Goal: Information Seeking & Learning: Learn about a topic

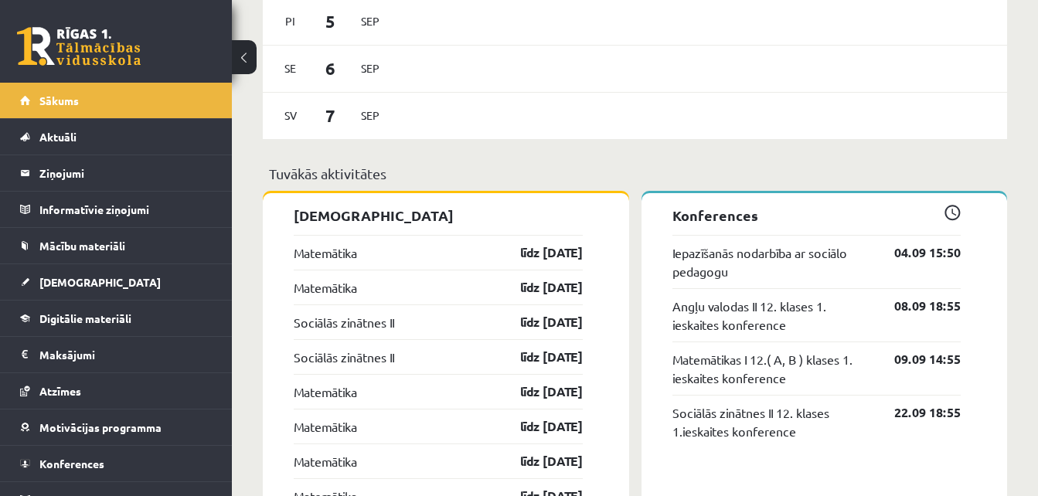
scroll to position [1124, 0]
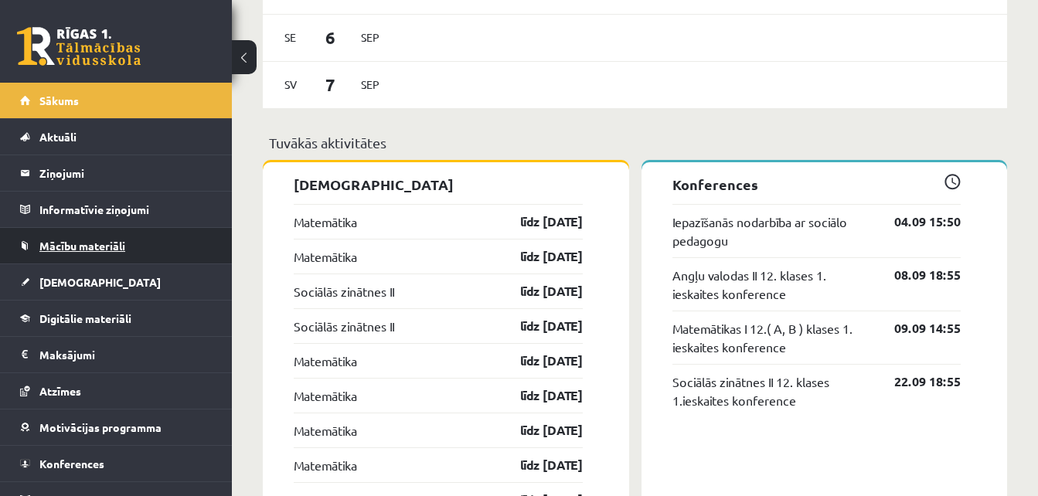
click at [151, 255] on link "Mācību materiāli" at bounding box center [116, 246] width 192 height 36
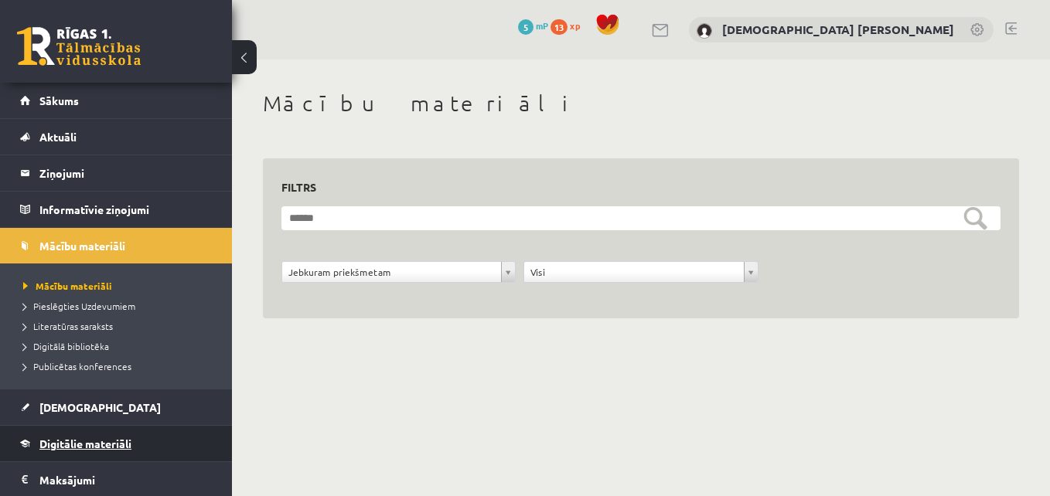
click at [123, 435] on link "Digitālie materiāli" at bounding box center [116, 444] width 192 height 36
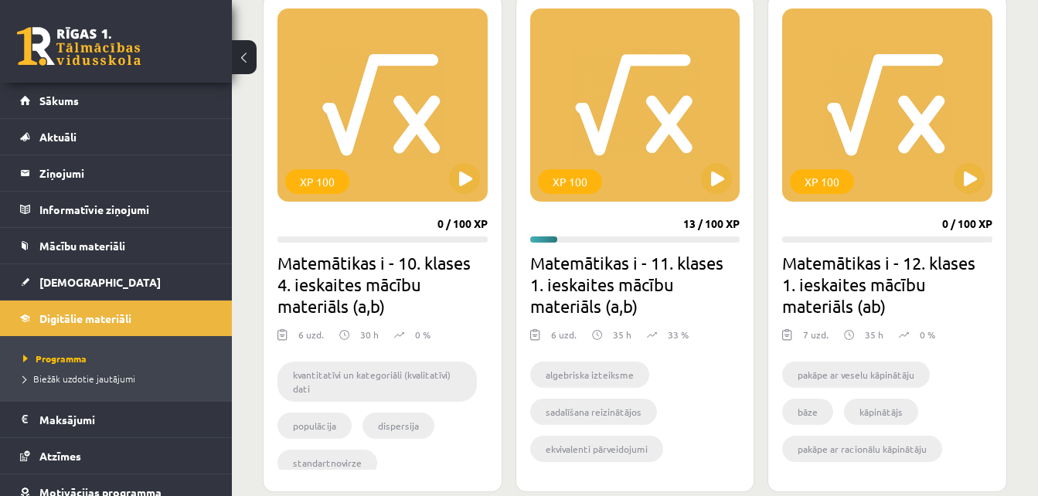
scroll to position [465, 0]
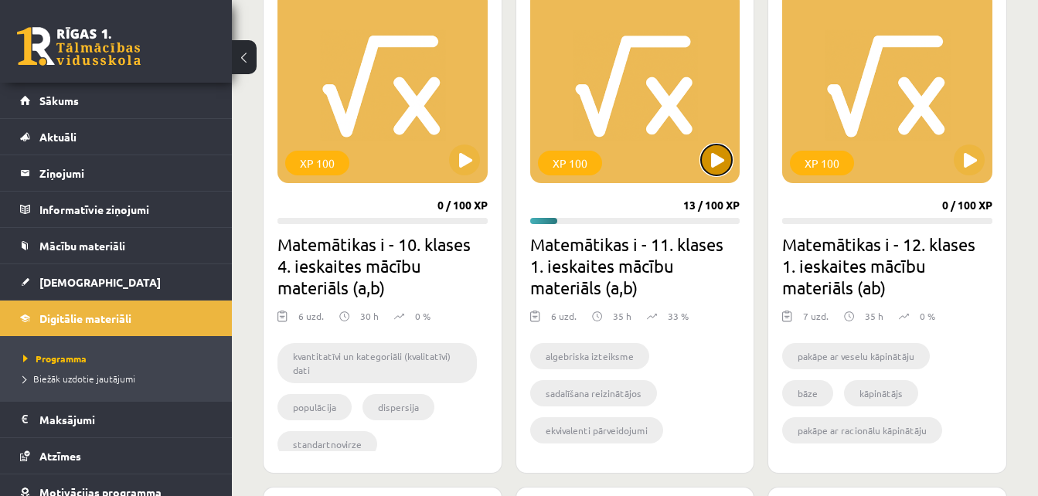
click at [723, 158] on button at bounding box center [716, 160] width 31 height 31
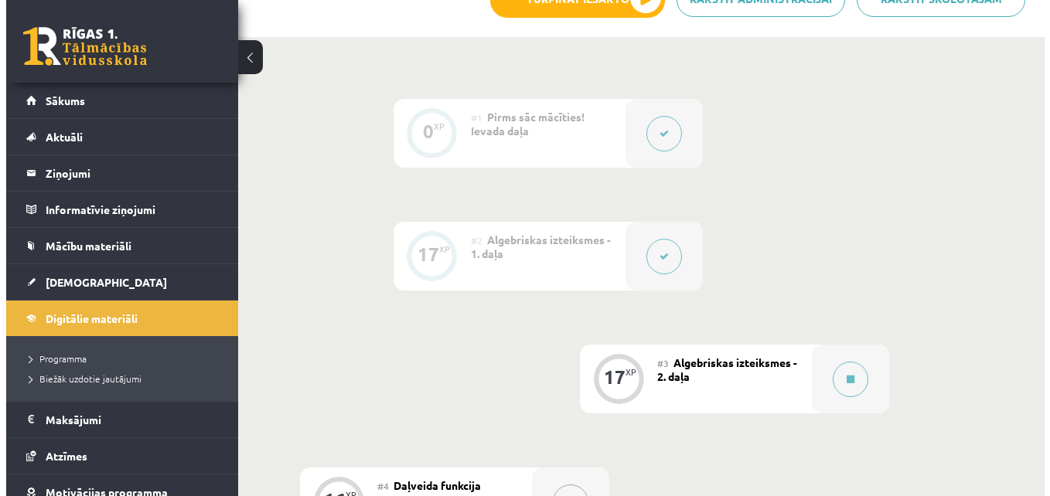
scroll to position [588, 0]
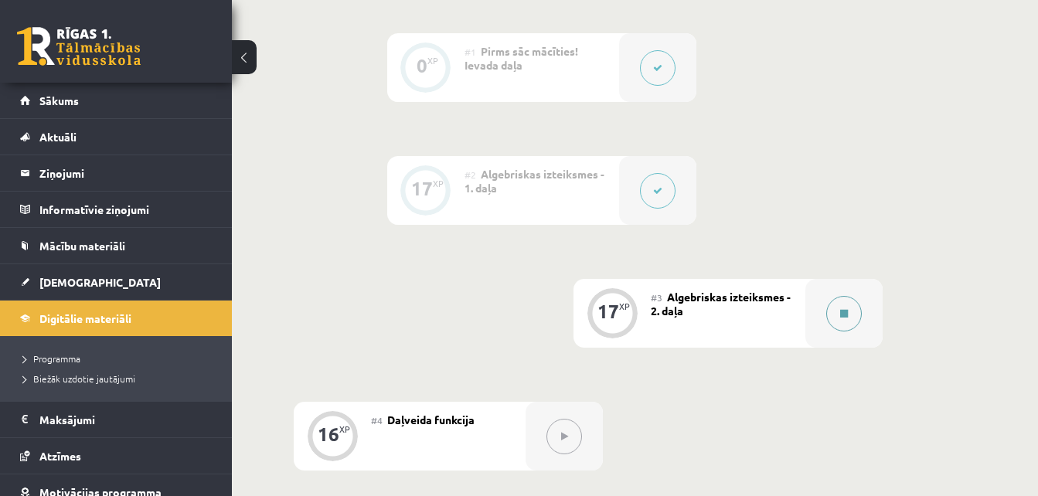
click at [839, 315] on button at bounding box center [844, 314] width 36 height 36
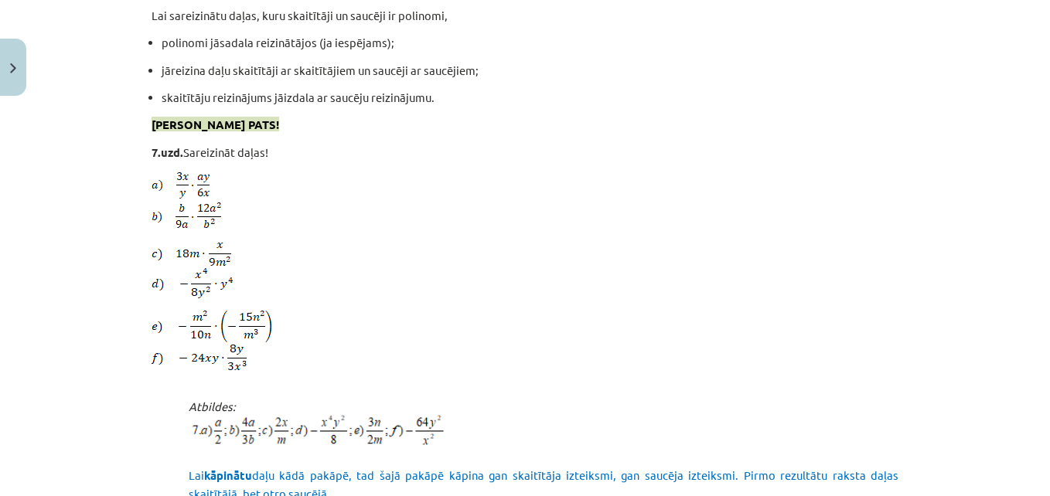
scroll to position [2204, 0]
click at [91, 326] on div "Mācību tēma: Matemātikas i - 11. klases 1. ieskaites mācību materiāls (a,b) #3 …" at bounding box center [525, 248] width 1050 height 496
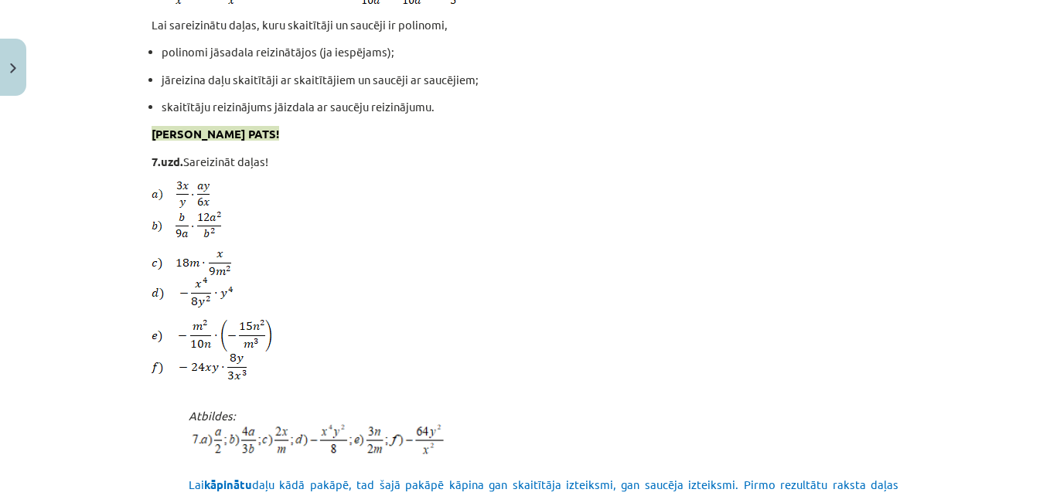
scroll to position [2196, 0]
click at [42, 359] on div "Mācību tēma: Matemātikas i - 11. klases 1. ieskaites mācību materiāls (a,b) #3 …" at bounding box center [525, 248] width 1050 height 496
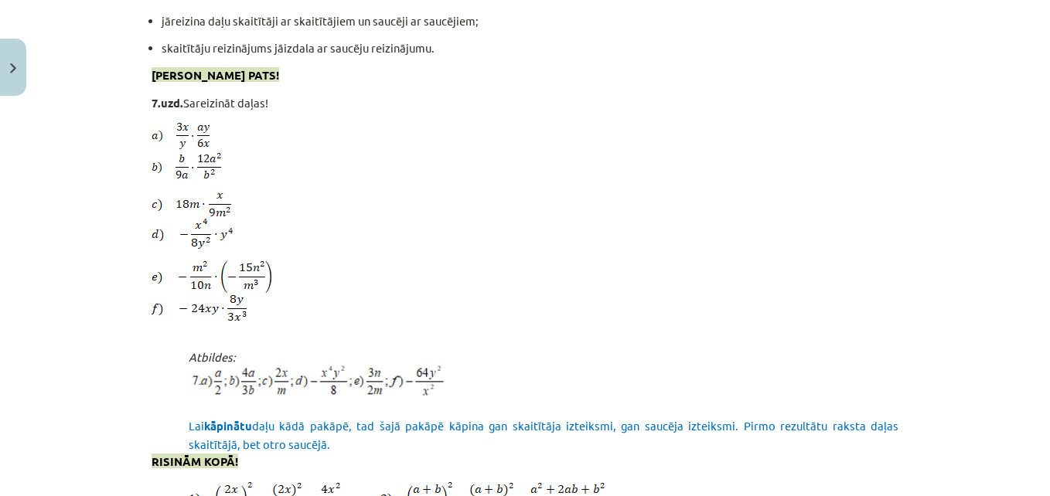
scroll to position [2255, 0]
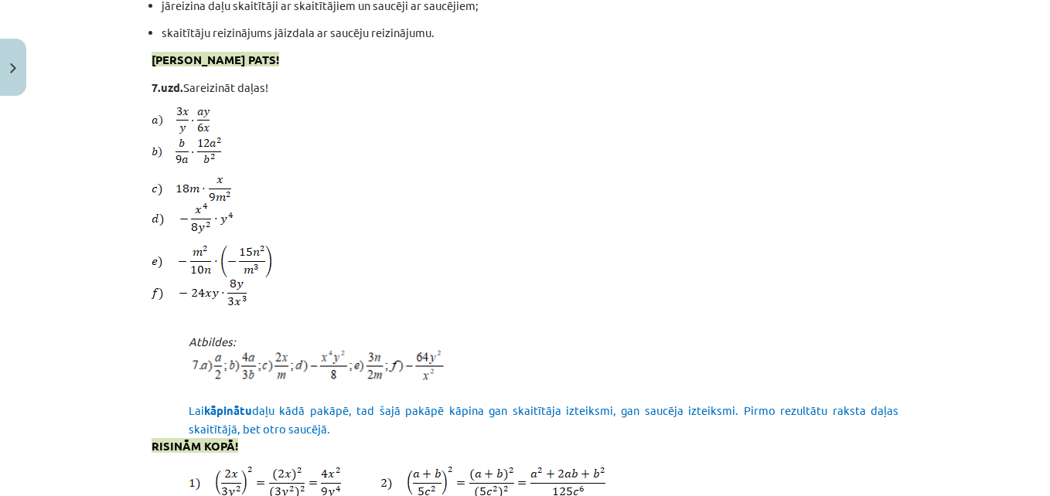
click at [42, 359] on div "Mācību tēma: Matemātikas i - 11. klases 1. ieskaites mācību materiāls (a,b) #3 …" at bounding box center [525, 248] width 1050 height 496
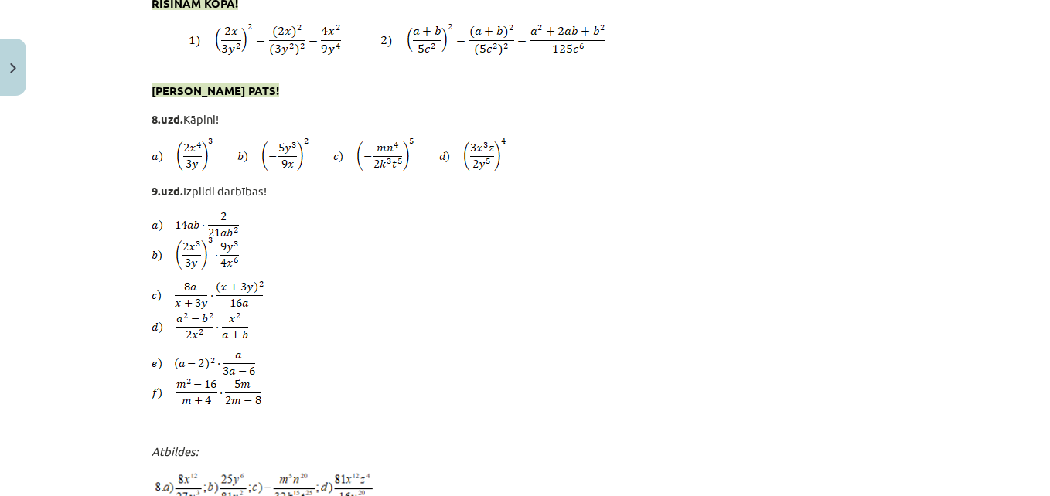
scroll to position [2709, 0]
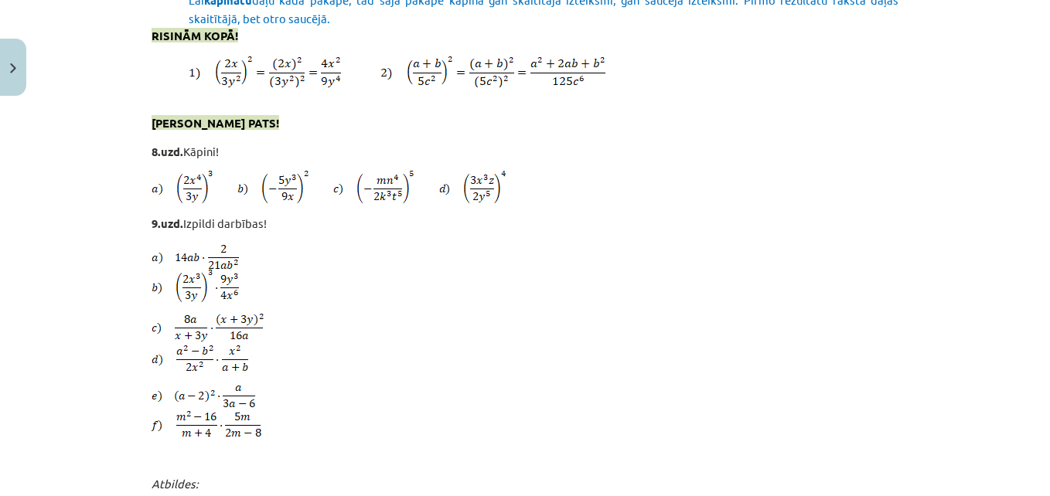
click at [53, 377] on div "Mācību tēma: Matemātikas i - 11. klases 1. ieskaites mācību materiāls (a,b) #3 …" at bounding box center [525, 248] width 1050 height 496
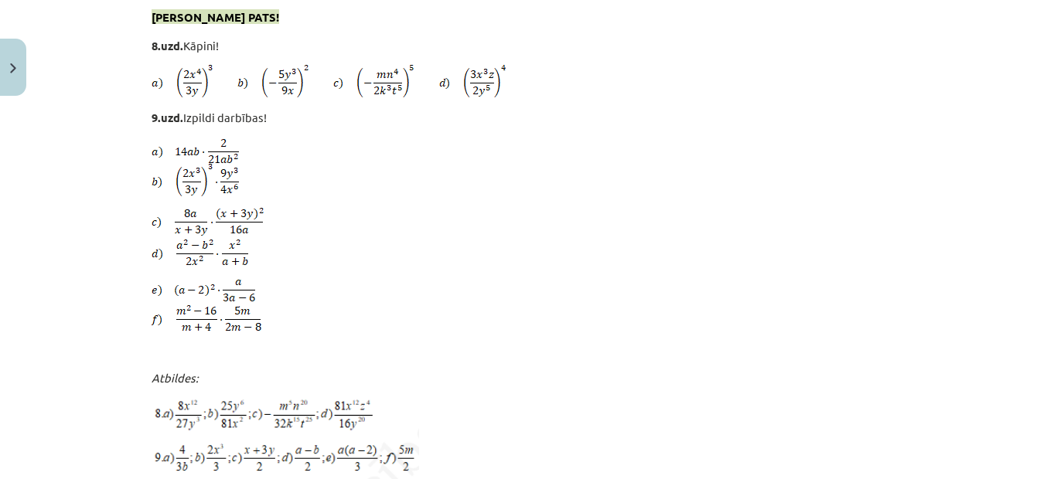
scroll to position [2783, 0]
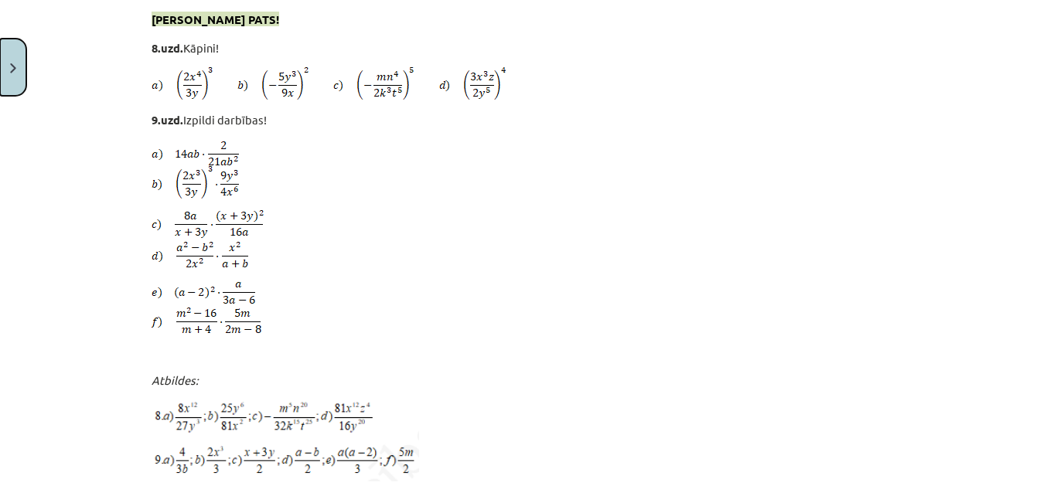
click at [1, 85] on button "Close" at bounding box center [13, 67] width 26 height 57
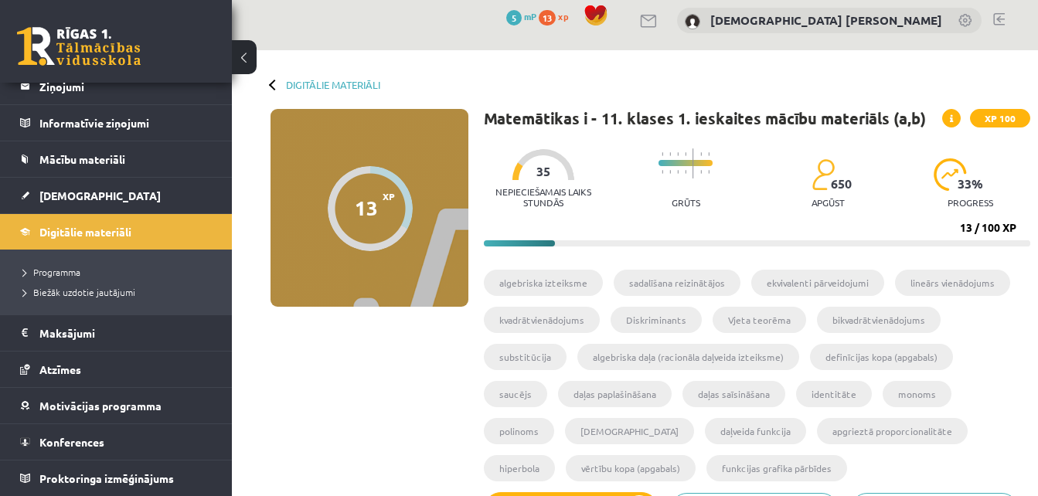
scroll to position [0, 0]
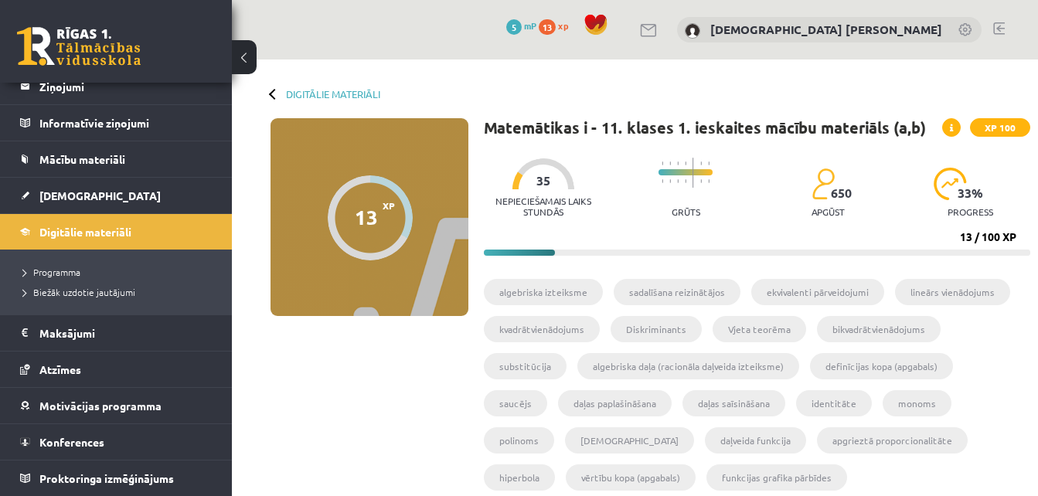
click at [1003, 28] on link at bounding box center [999, 28] width 12 height 12
